Goal: Task Accomplishment & Management: Use online tool/utility

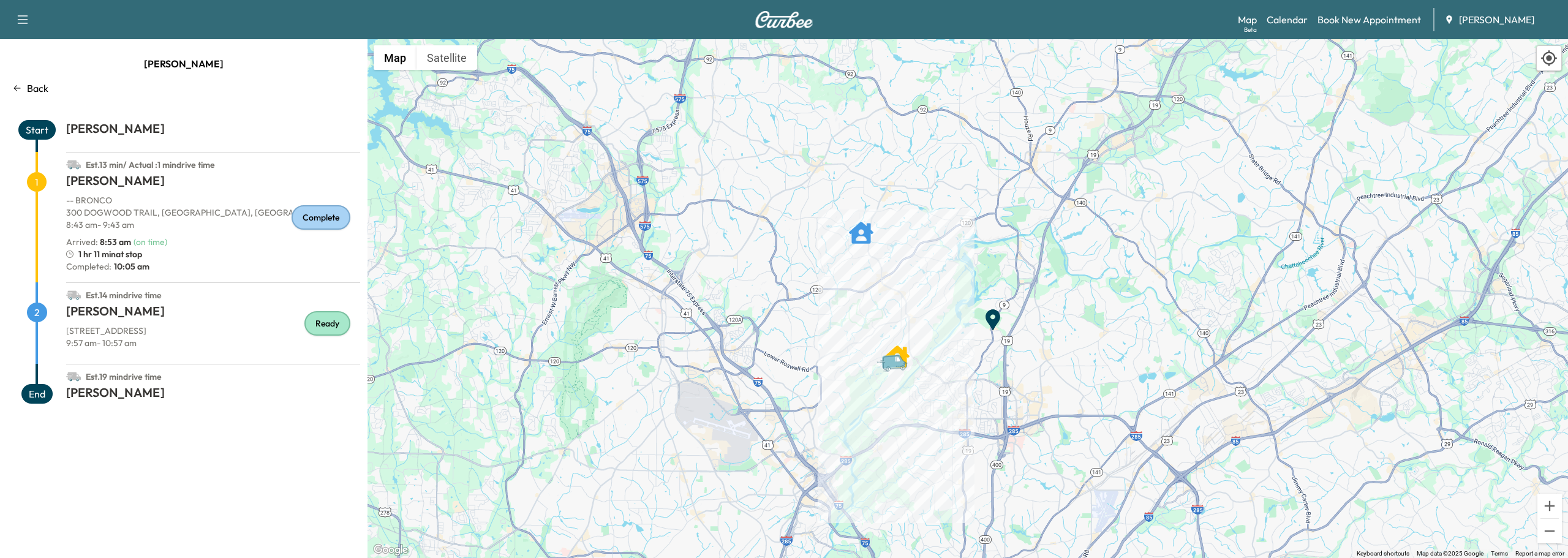
drag, startPoint x: 852, startPoint y: 271, endPoint x: 855, endPoint y: 311, distance: 40.1
click at [855, 311] on div "To activate drag with keyboard, press Alt + Enter. Once in keyboard drag state,…" at bounding box center [967, 299] width 1200 height 519
click at [30, 127] on span "Start" at bounding box center [36, 130] width 37 height 20
click at [14, 85] on icon at bounding box center [17, 88] width 10 height 10
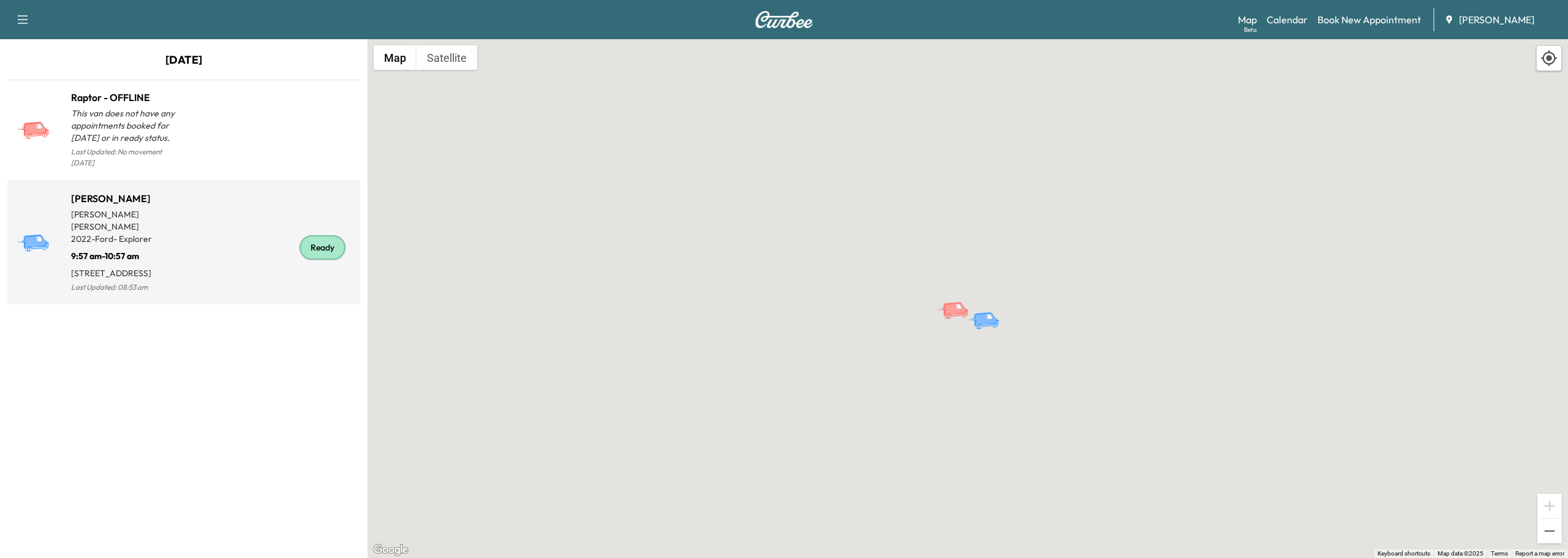
click at [325, 237] on div "Ready" at bounding box center [322, 247] width 46 height 24
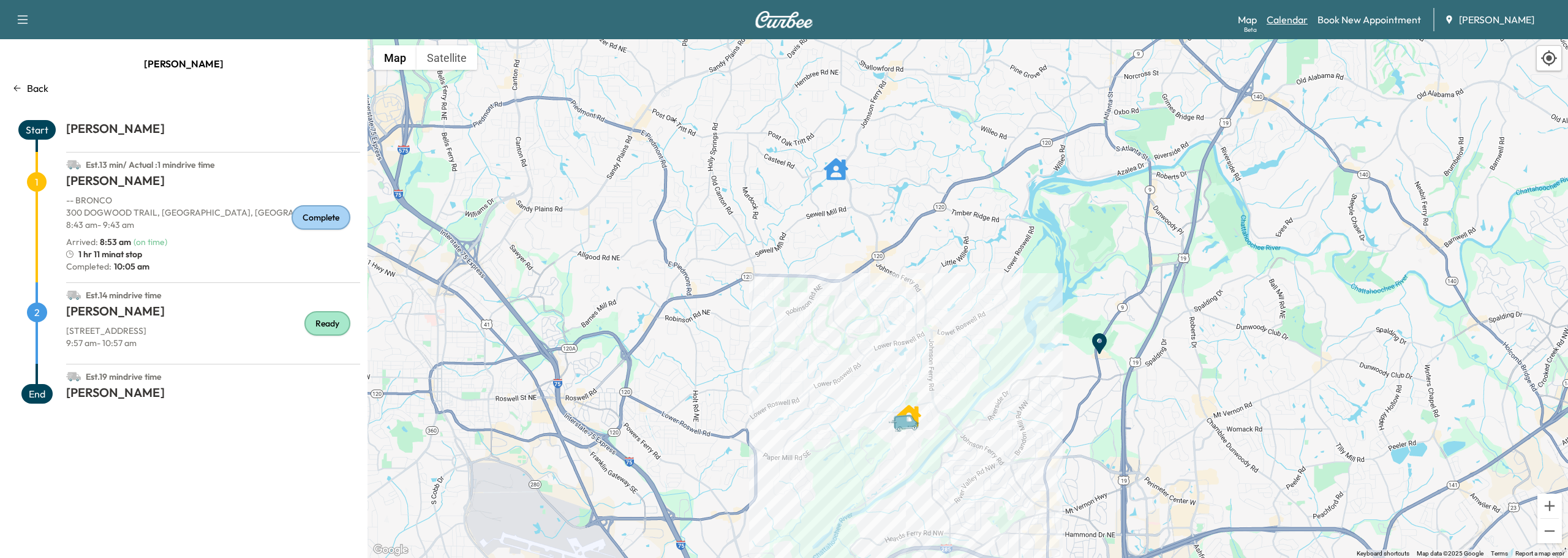
click at [1294, 17] on link "Calendar" at bounding box center [1287, 19] width 41 height 14
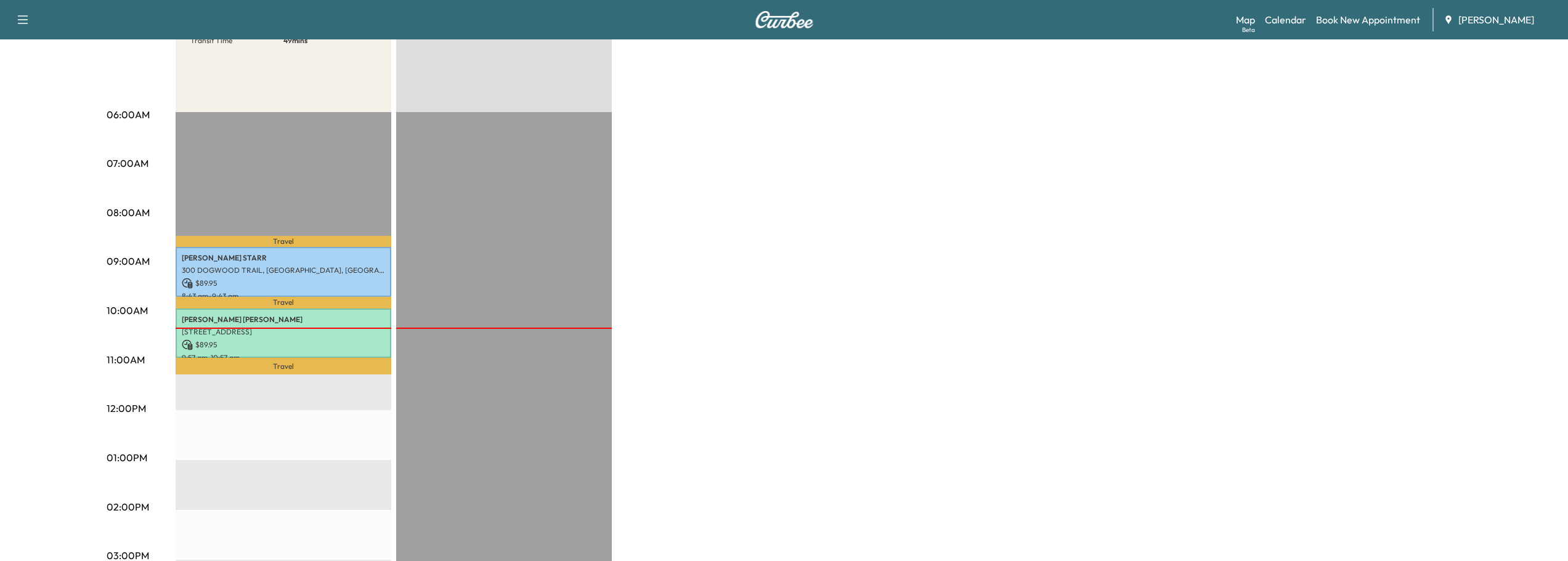
scroll to position [185, 0]
